Goal: Task Accomplishment & Management: Manage account settings

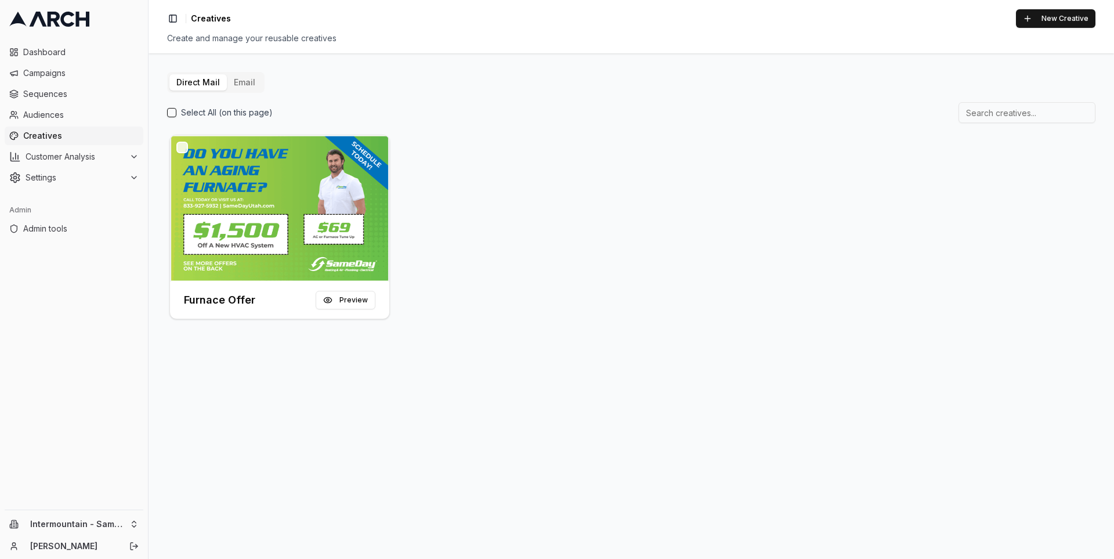
click at [184, 428] on div "Direct Mail Email Select All (on this page) Furnace Offer Preview" at bounding box center [630, 305] width 965 height 505
click at [473, 292] on div "Furnace Offer Preview" at bounding box center [631, 226] width 928 height 189
click at [103, 139] on span "Creatives" at bounding box center [80, 136] width 115 height 12
click at [74, 96] on span "Sequences" at bounding box center [80, 94] width 115 height 12
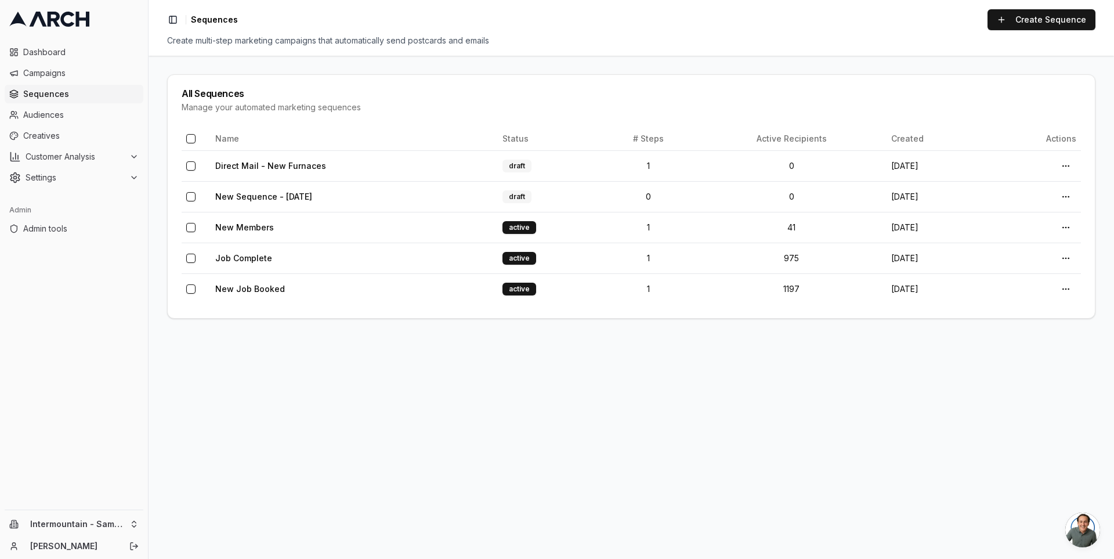
click at [292, 357] on main "All Sequences Manage your automated marketing sequences Name Status # Steps Act…" at bounding box center [630, 307] width 965 height 503
click at [256, 164] on link "Direct Mail - New Furnaces" at bounding box center [270, 166] width 111 height 10
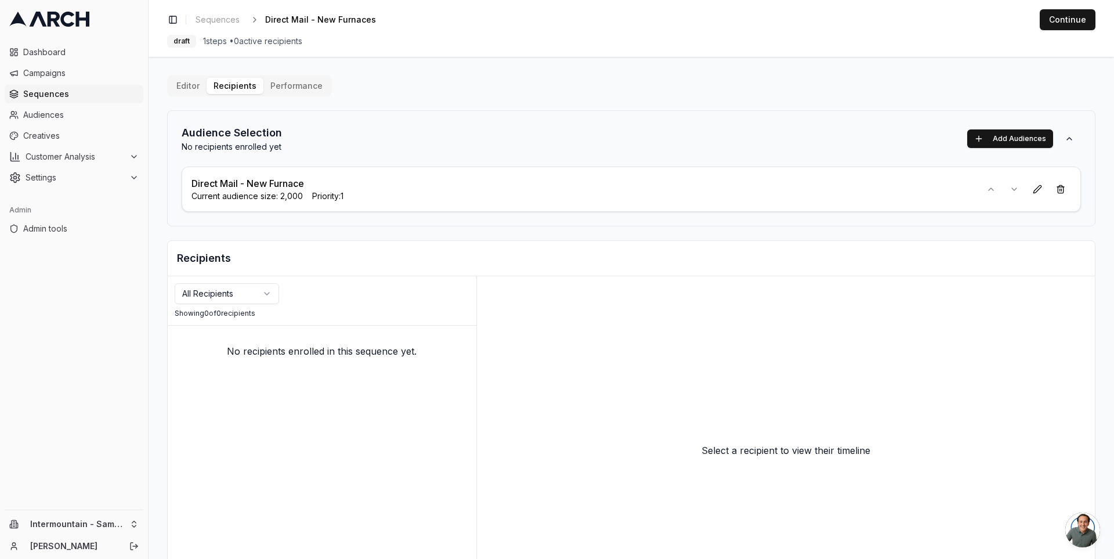
click at [161, 195] on main "Editor Recipients Performance Audience Selection No recipients enrolled yet Add…" at bounding box center [630, 308] width 965 height 502
click at [126, 518] on html "Dashboard Campaigns Sequences Audiences Creatives Customer Analysis Settings Ad…" at bounding box center [557, 279] width 1114 height 559
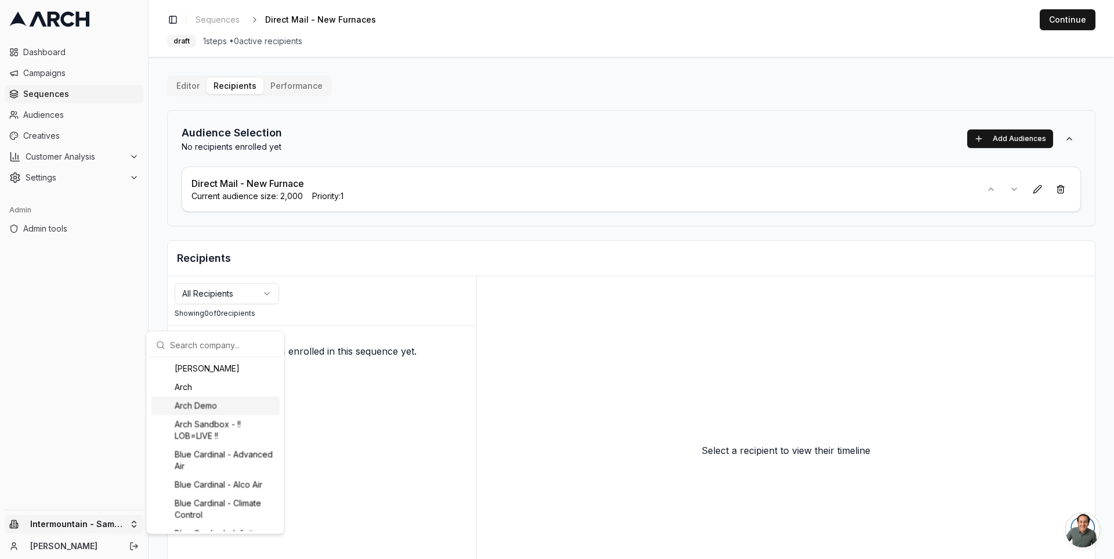
click at [216, 409] on div "Arch Demo" at bounding box center [215, 405] width 128 height 19
